Goal: Task Accomplishment & Management: Manage account settings

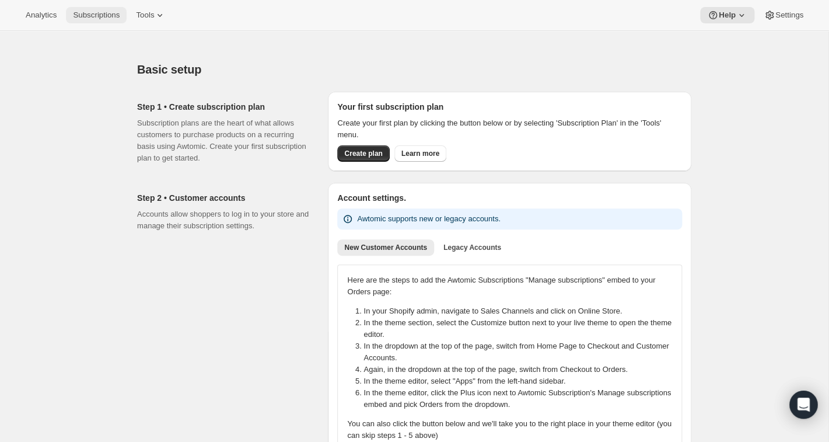
click at [96, 15] on span "Subscriptions" at bounding box center [96, 15] width 47 height 9
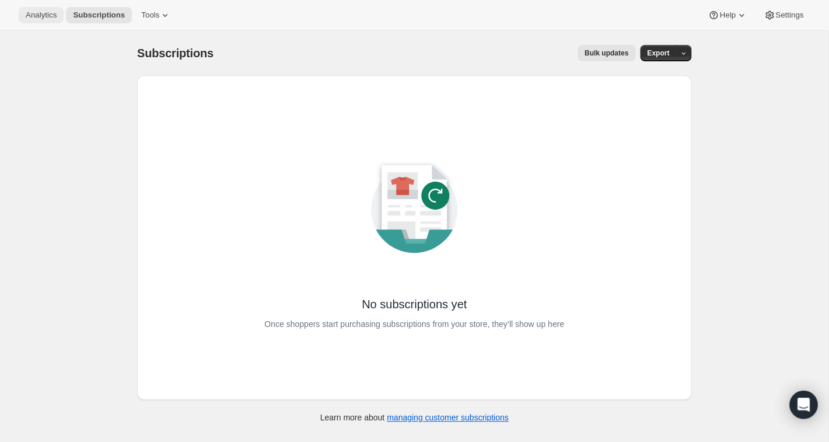
click at [36, 16] on span "Analytics" at bounding box center [41, 15] width 31 height 9
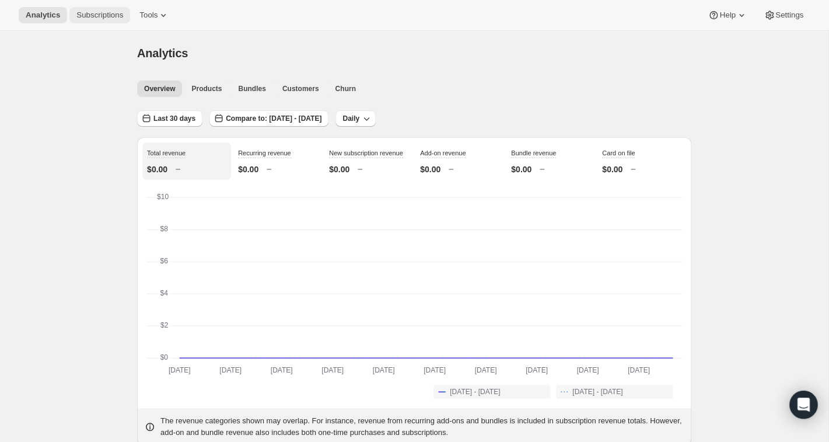
click at [110, 16] on span "Subscriptions" at bounding box center [99, 15] width 47 height 9
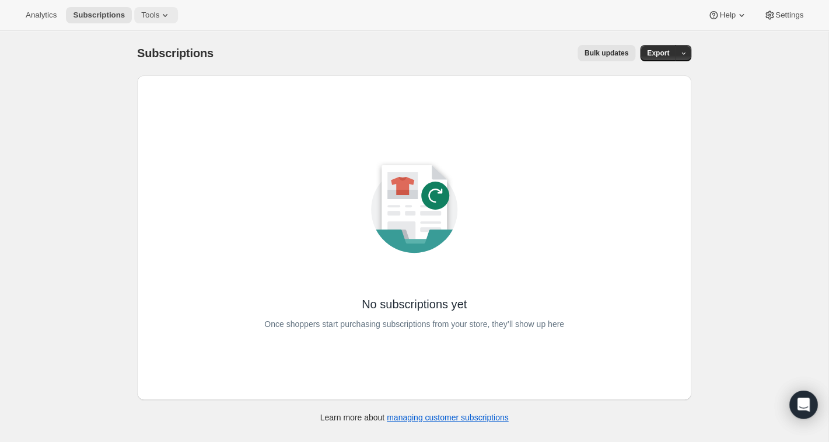
click at [159, 17] on span "Tools" at bounding box center [150, 15] width 18 height 9
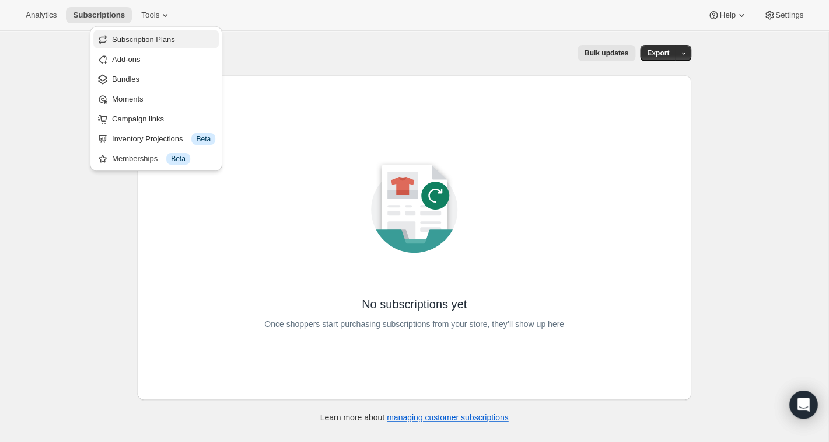
click at [154, 35] on span "Subscription Plans" at bounding box center [143, 39] width 63 height 9
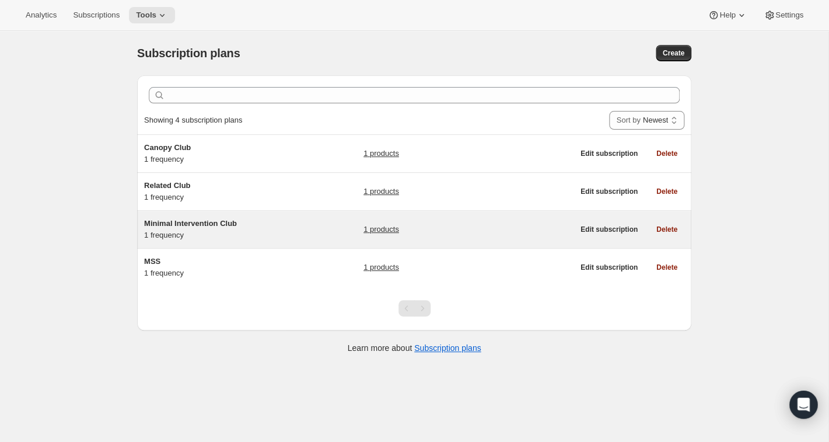
click at [193, 223] on span "Minimal Intervention Club" at bounding box center [190, 223] width 93 height 9
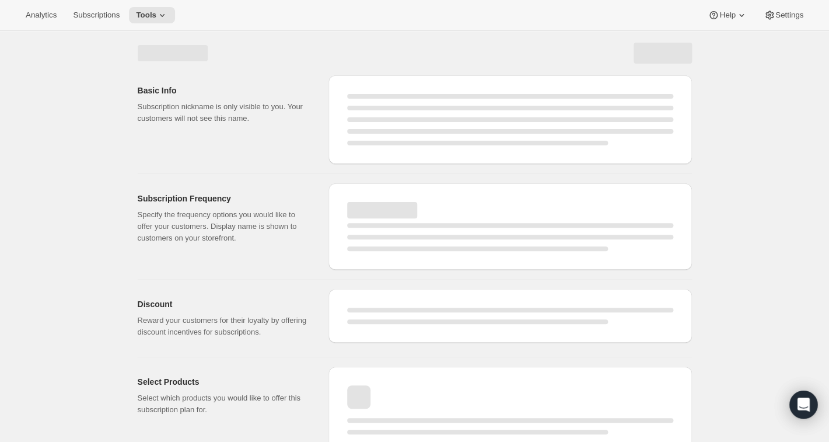
select select "WEEK"
select select "MONTH"
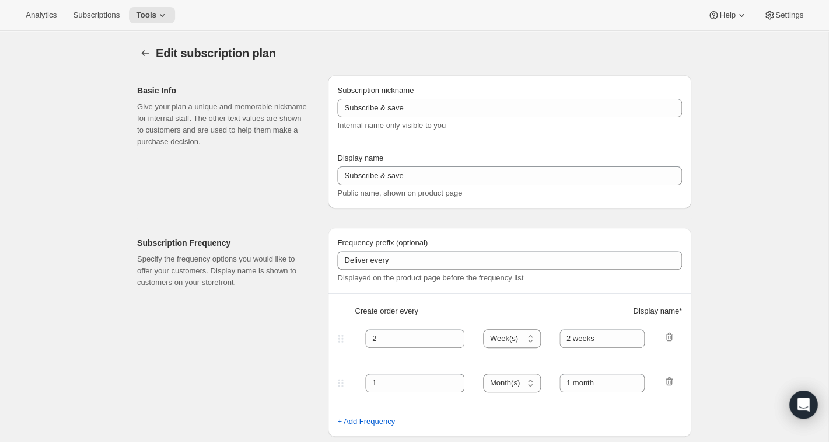
type input "Minimal Intervention Club"
type input "Join the Minimal Intervention Club"
type input "1"
select select "MONTH"
type input "month on the 20th"
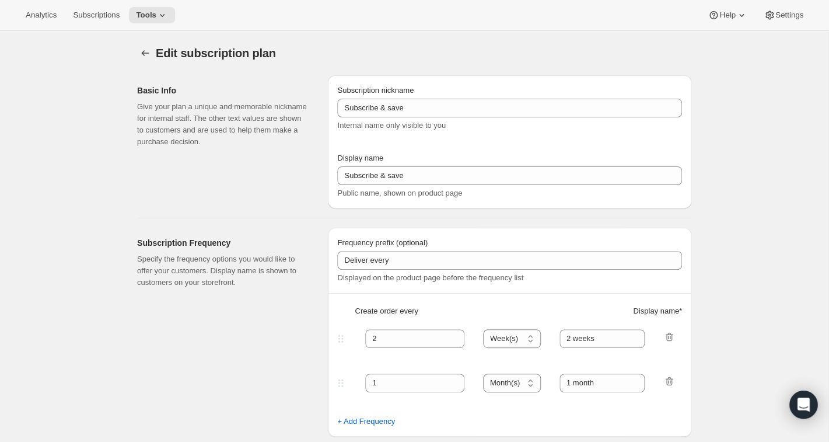
checkbox input "true"
select select "MONTHDAY"
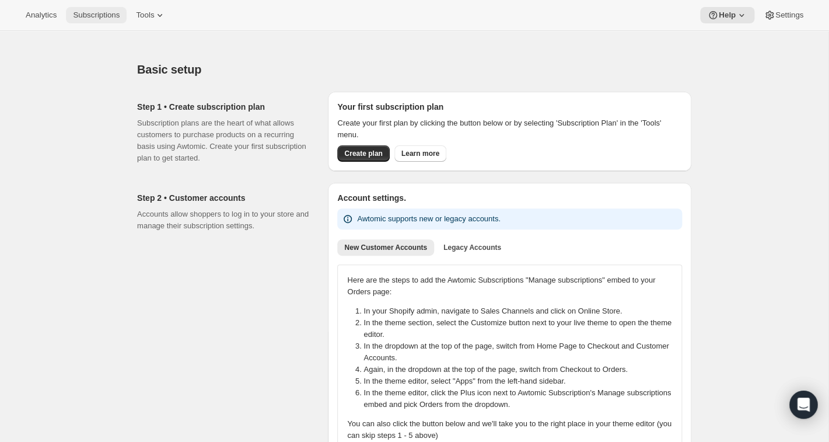
click at [111, 15] on span "Subscriptions" at bounding box center [96, 15] width 47 height 9
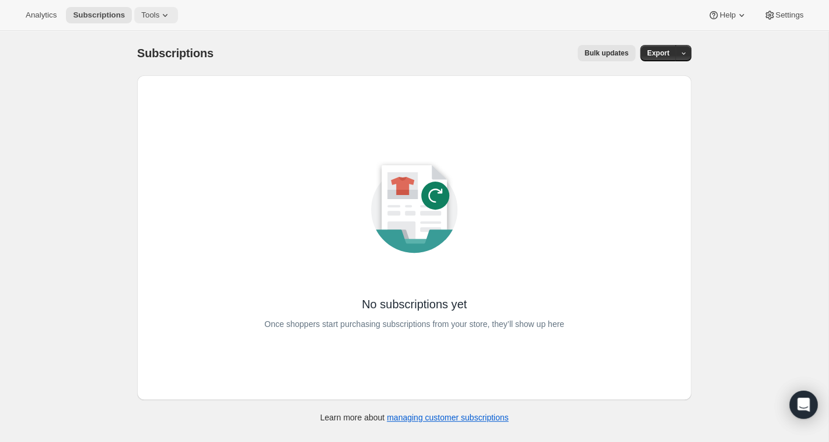
click at [153, 15] on span "Tools" at bounding box center [150, 15] width 18 height 9
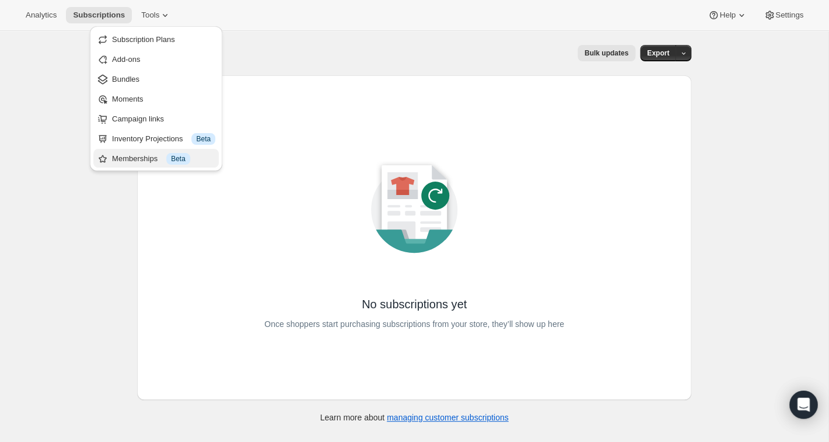
click at [153, 162] on div "Memberships Info Beta" at bounding box center [163, 159] width 103 height 12
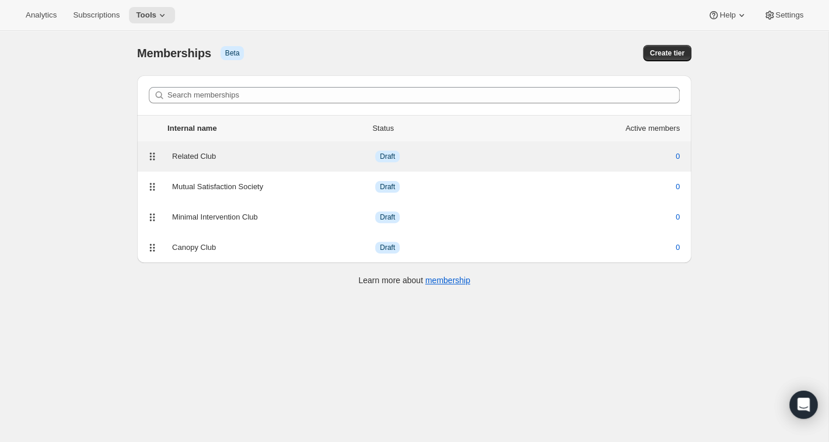
click at [185, 156] on div "Related Club" at bounding box center [273, 157] width 203 height 12
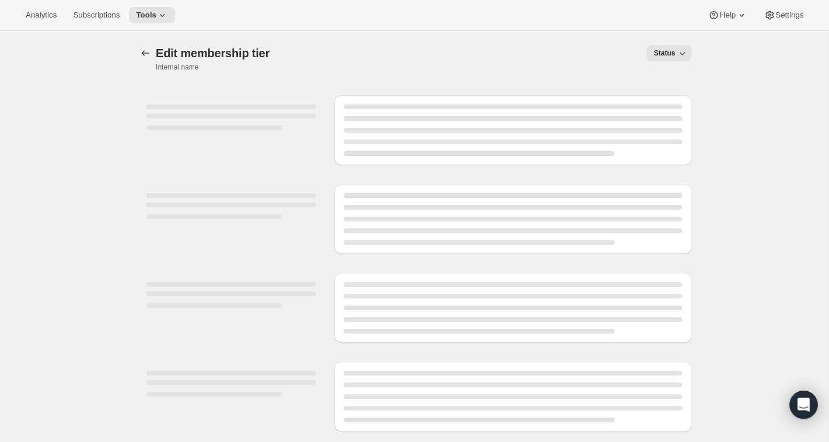
select select "products"
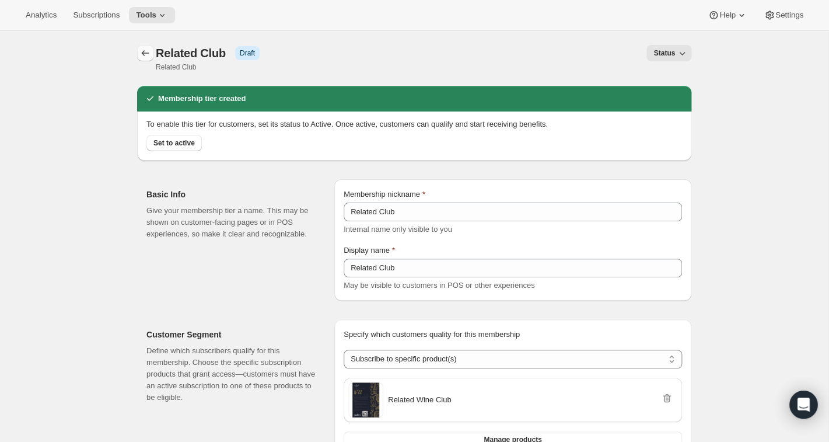
click at [145, 50] on icon "Memberships" at bounding box center [145, 53] width 12 height 12
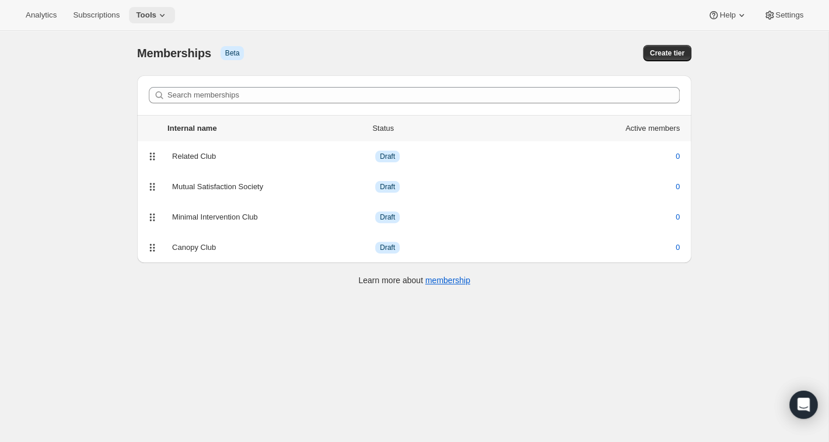
click at [164, 17] on icon at bounding box center [162, 15] width 12 height 12
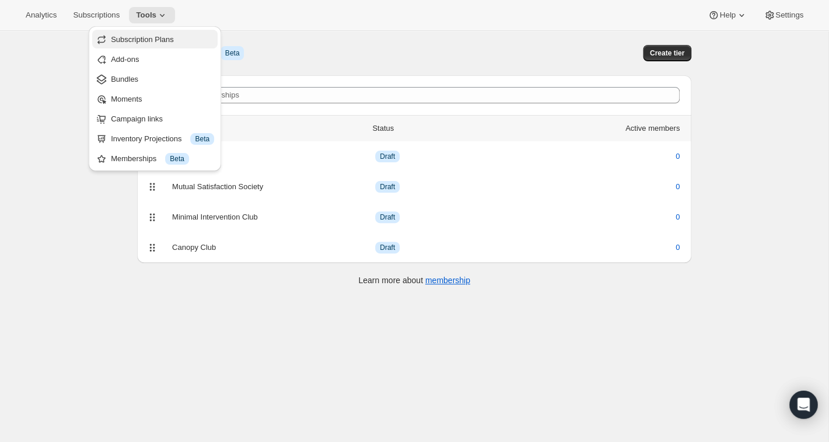
click at [148, 43] on span "Subscription Plans" at bounding box center [142, 39] width 63 height 9
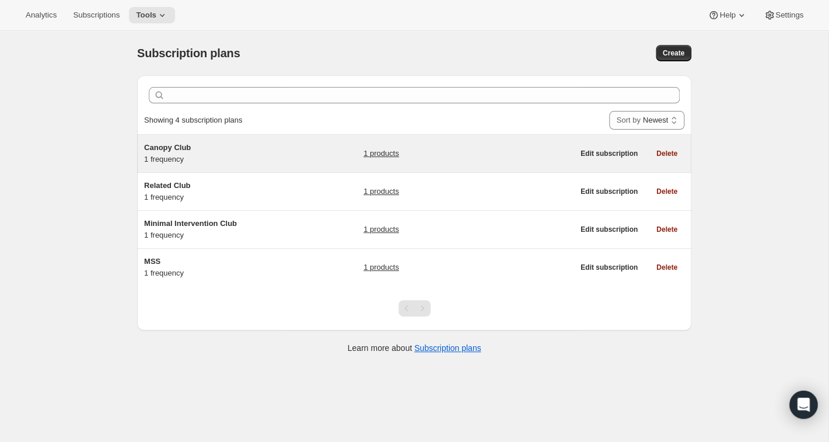
click at [179, 152] on span "Canopy Club" at bounding box center [167, 147] width 47 height 9
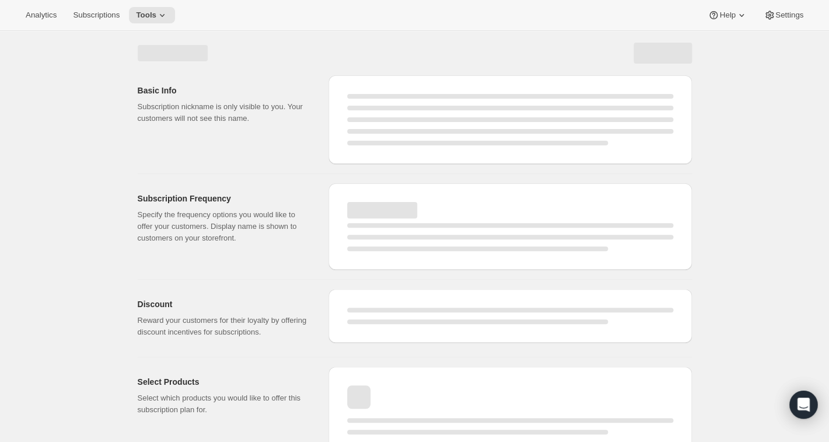
select select "WEEK"
select select "MONTH"
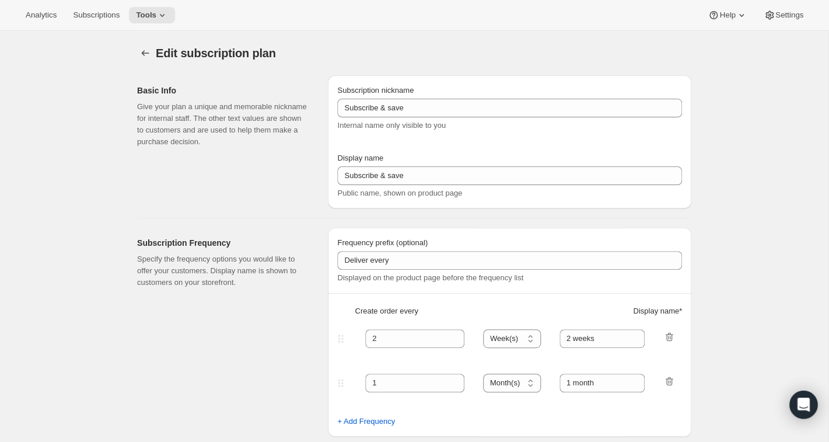
type input "Canopy Club"
type input "Join the Canopy Club"
type input "Renews every"
type input "1"
select select "YEAR"
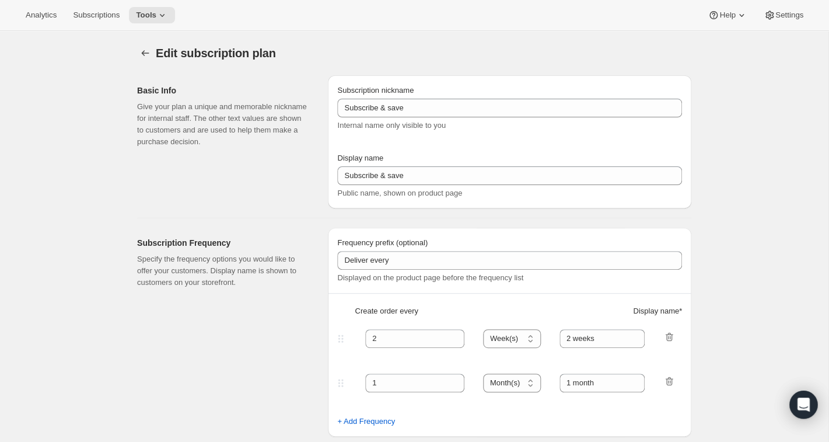
type input "1 year"
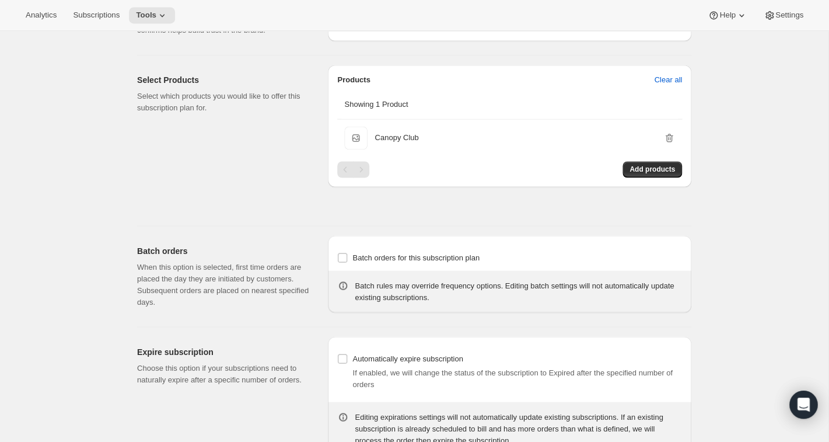
scroll to position [709, 0]
